Goal: Answer question/provide support

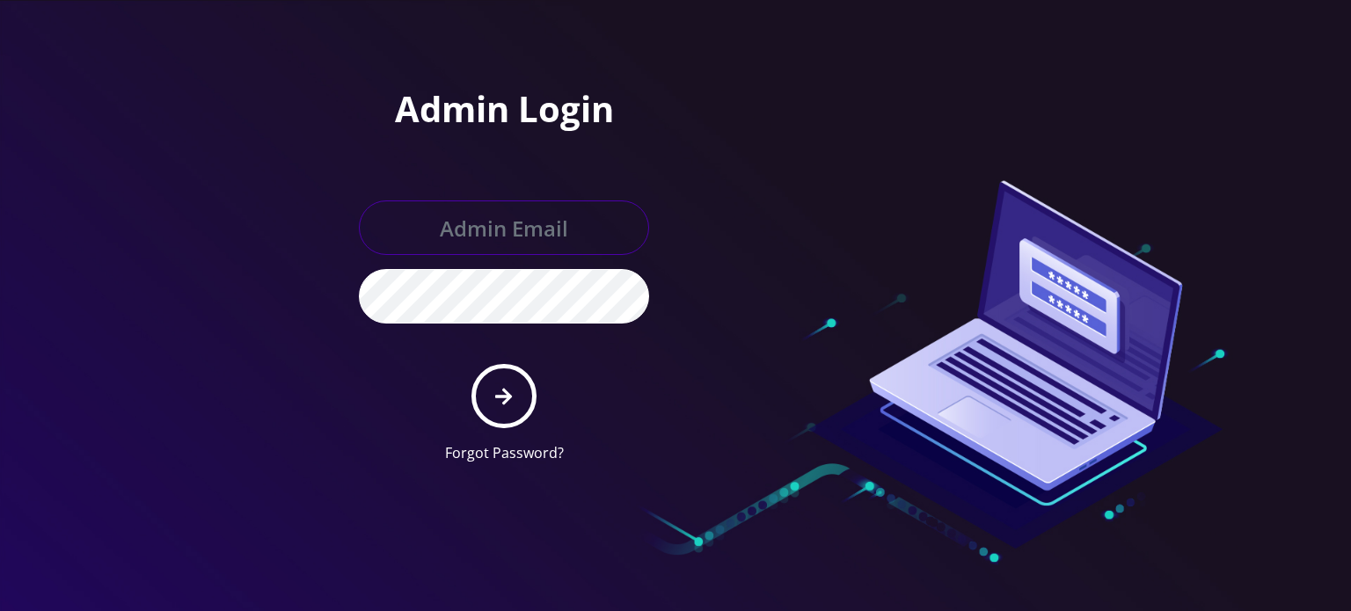
type input "[EMAIL_ADDRESS][DOMAIN_NAME]"
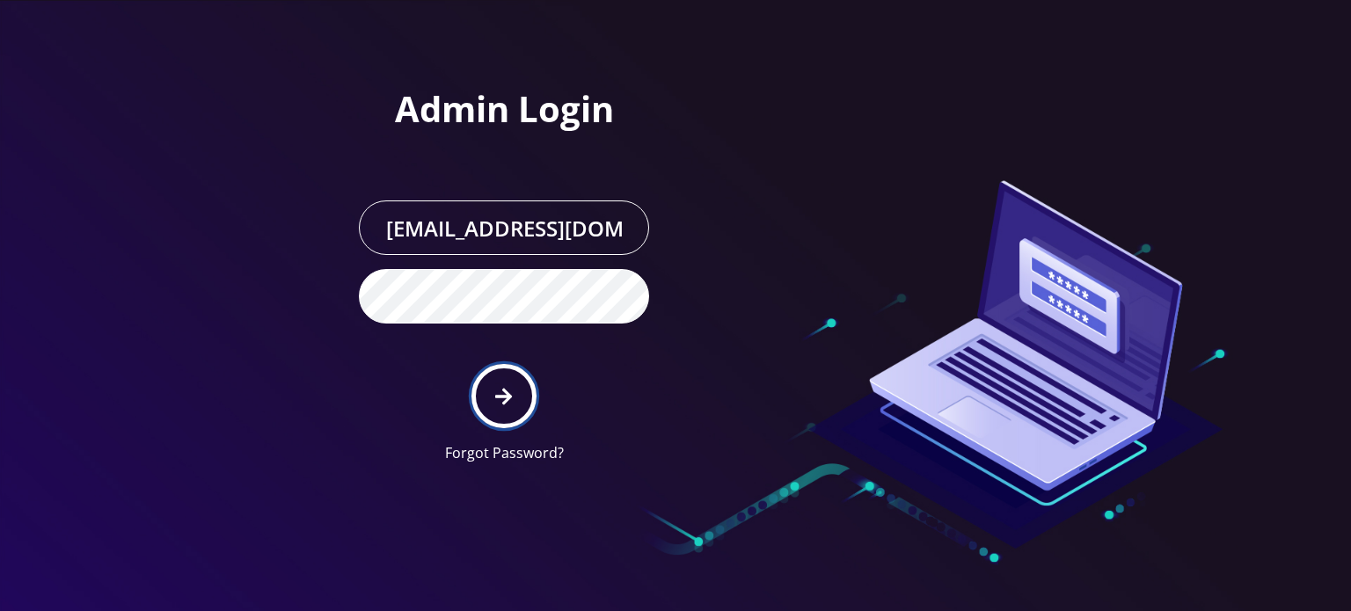
click at [507, 411] on button "submit" at bounding box center [504, 396] width 64 height 64
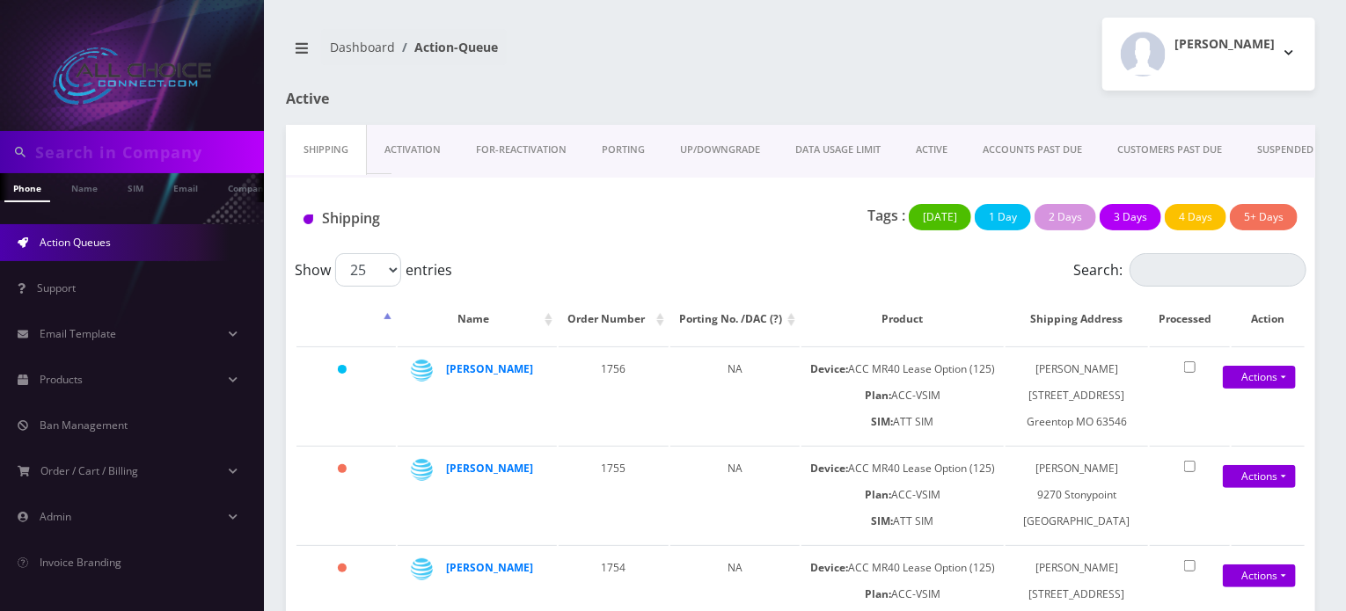
click at [113, 156] on input "text" at bounding box center [147, 151] width 224 height 33
type input "kil"
click at [99, 193] on link "Name" at bounding box center [84, 187] width 44 height 29
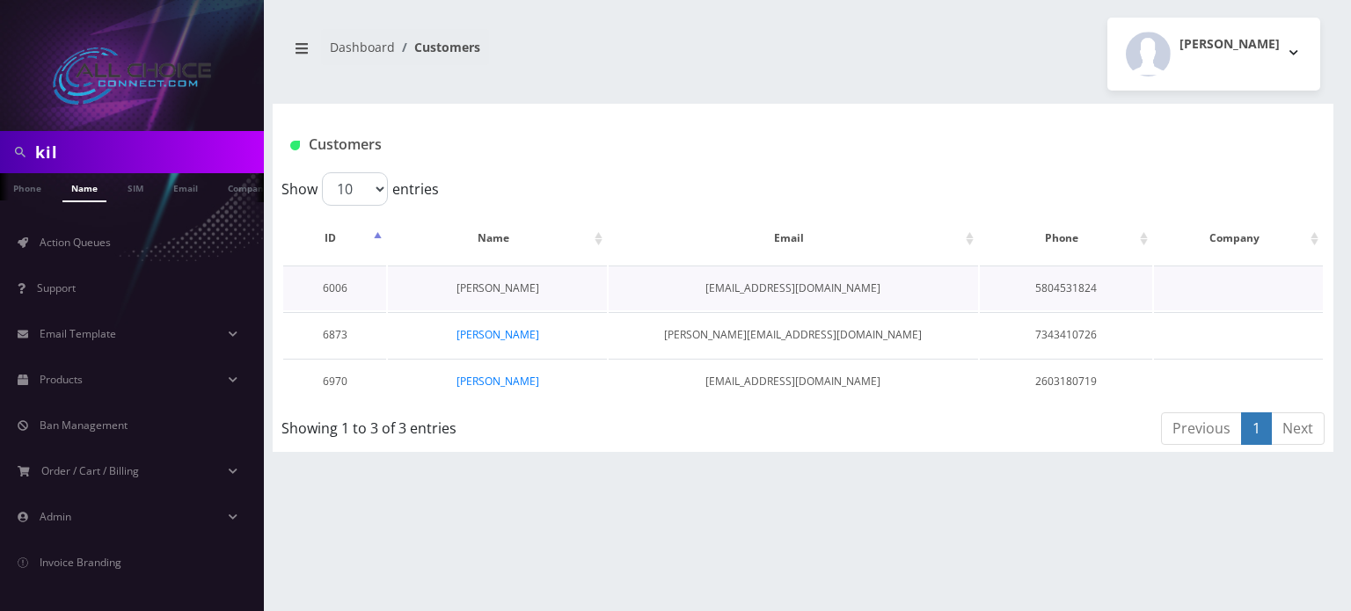
click at [489, 292] on link "William Kilgore" at bounding box center [498, 288] width 83 height 15
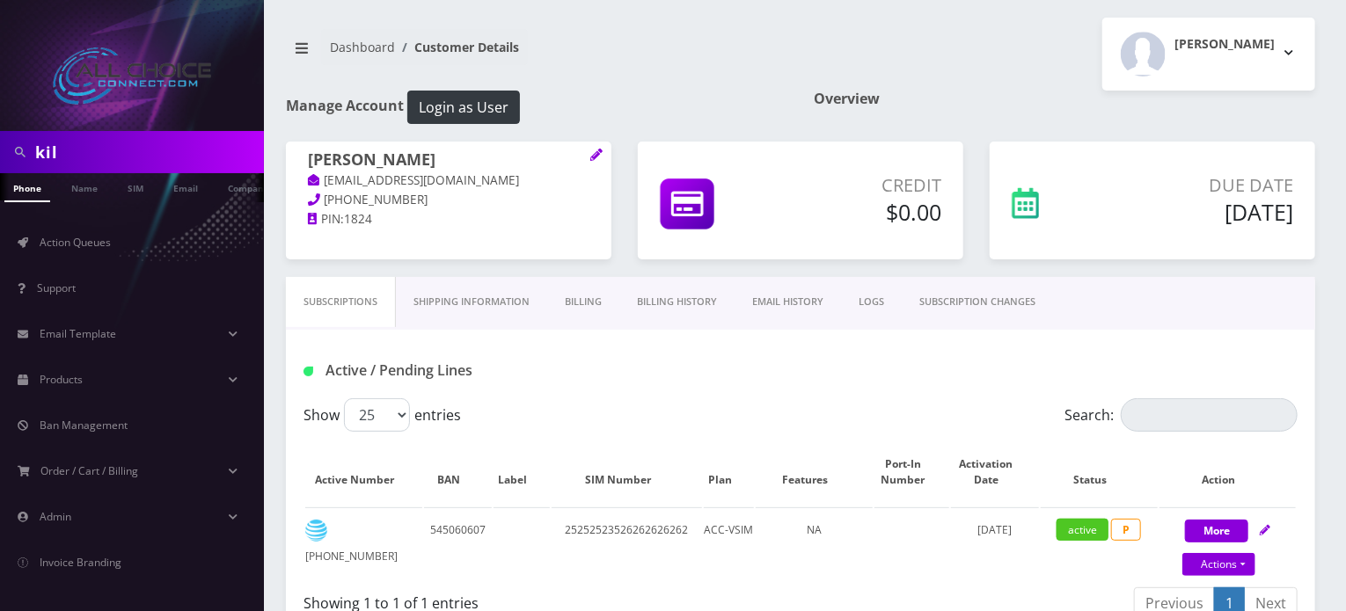
click at [679, 302] on link "Billing History" at bounding box center [676, 302] width 115 height 50
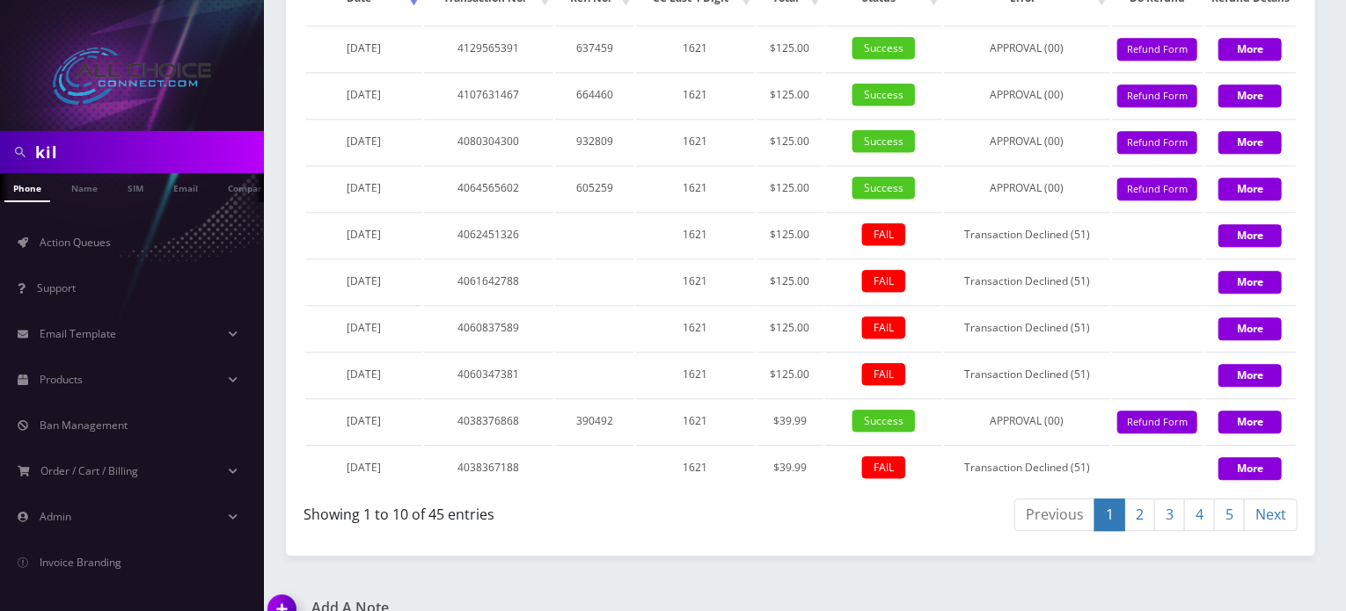
scroll to position [2027, 0]
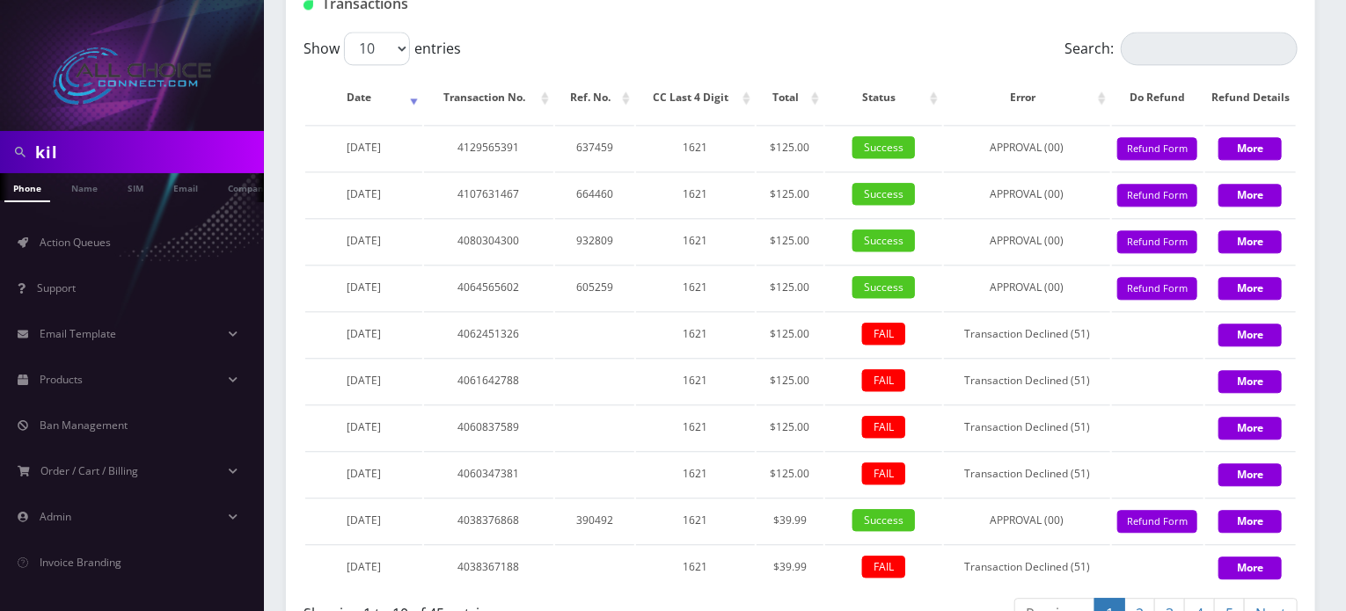
click at [598, 65] on div "Show 10 25 50 100 entries" at bounding box center [677, 48] width 746 height 33
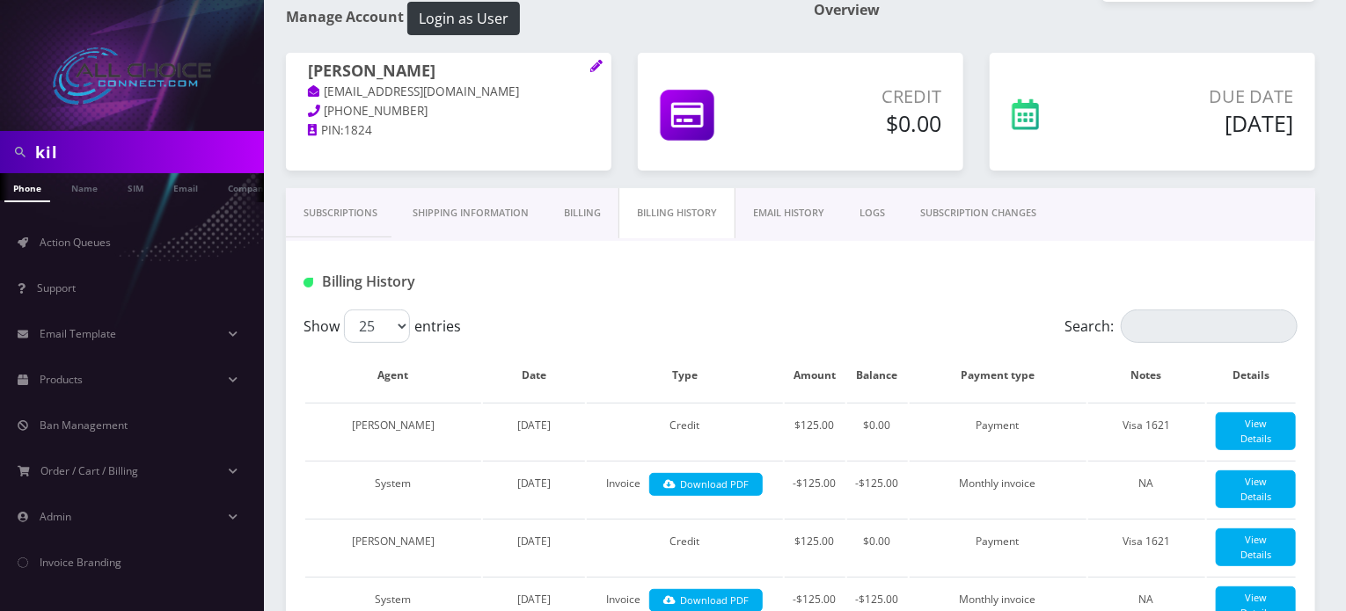
scroll to position [0, 0]
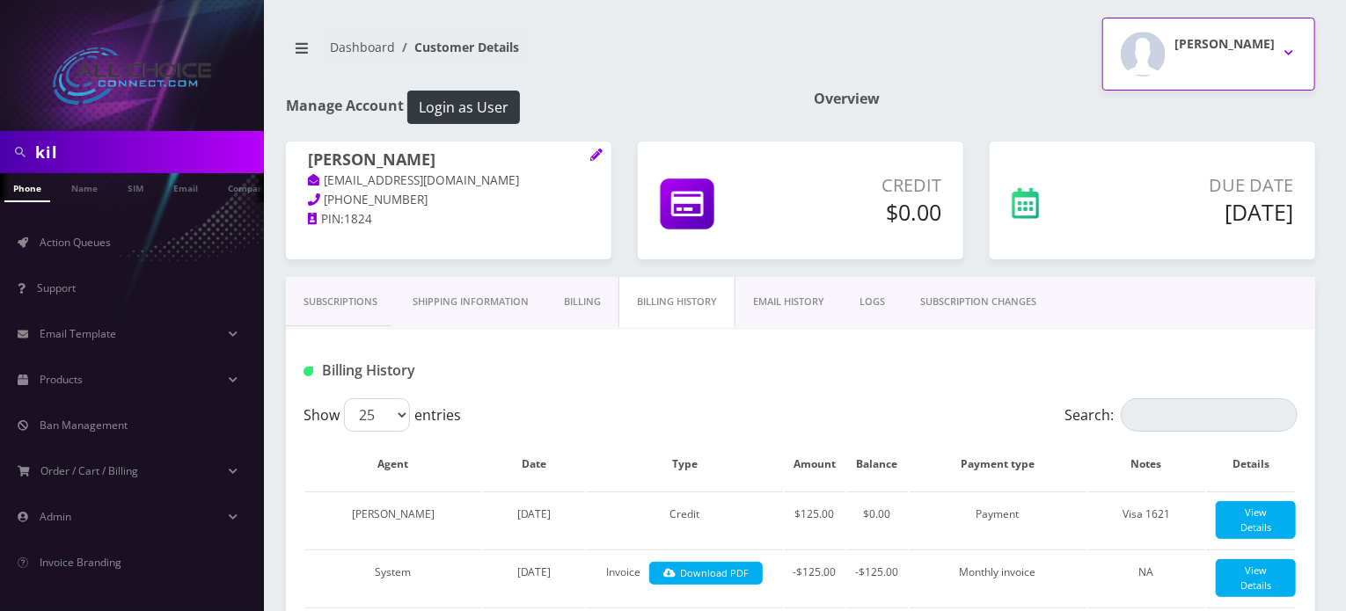
click at [1237, 63] on div "Rob W" at bounding box center [1224, 54] width 100 height 45
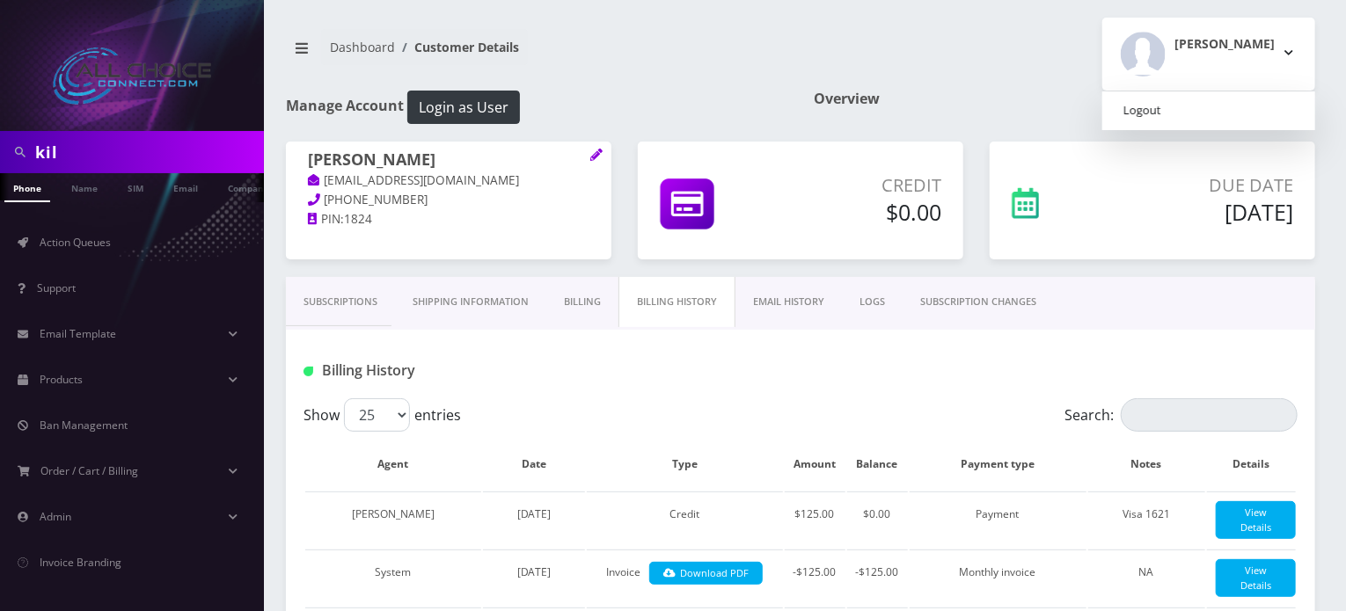
click at [1214, 108] on link "Logout" at bounding box center [1208, 111] width 213 height 25
